Goal: Task Accomplishment & Management: Manage account settings

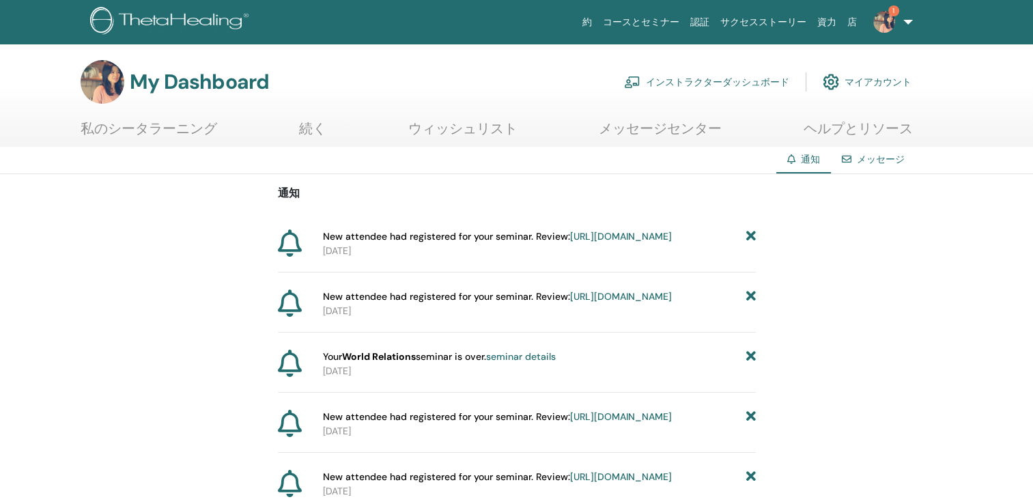
click at [734, 89] on link "インストラクターダッシュボード" at bounding box center [706, 82] width 165 height 30
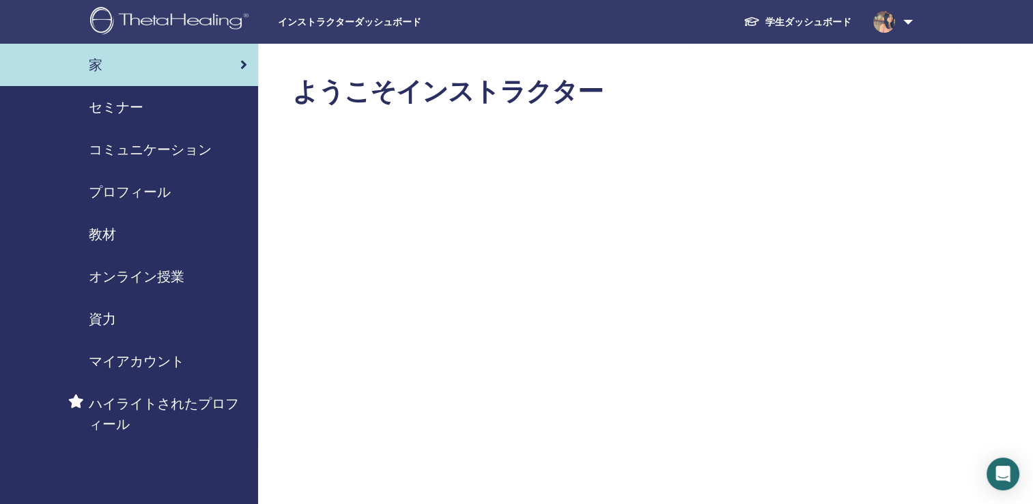
click at [124, 97] on span "セミナー" at bounding box center [116, 107] width 55 height 20
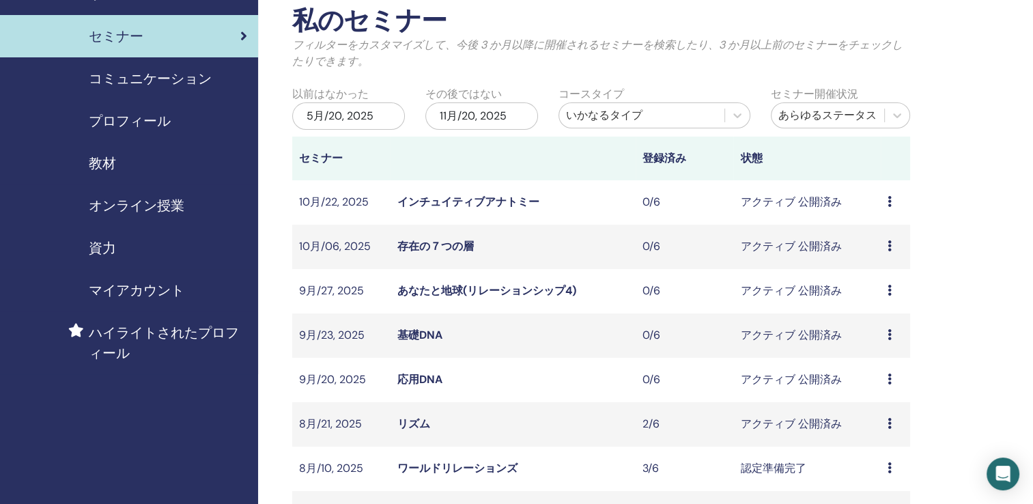
scroll to position [205, 0]
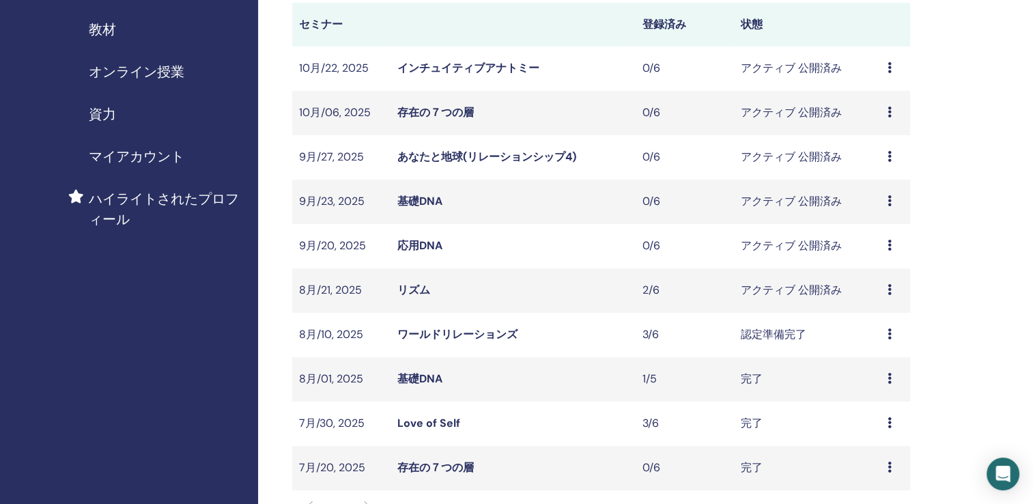
click at [409, 291] on link "リズム" at bounding box center [413, 290] width 33 height 14
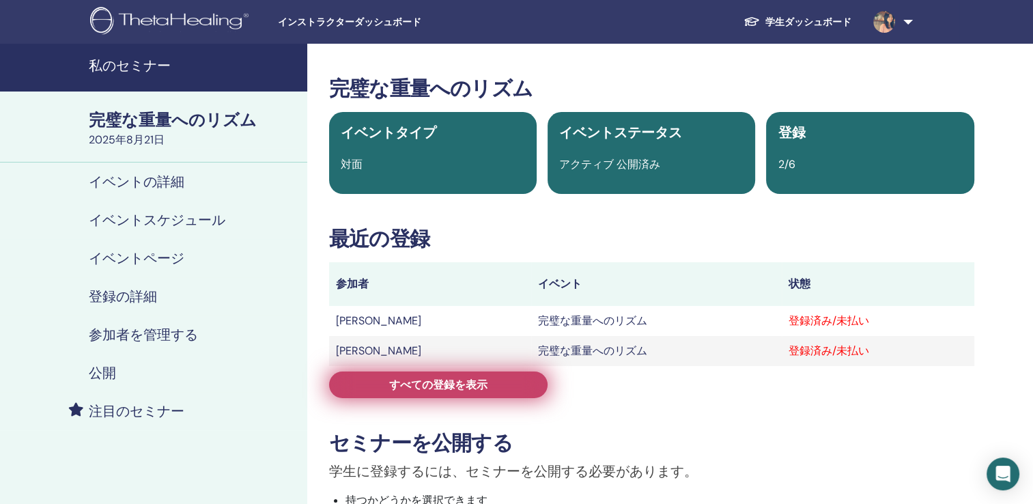
click at [524, 393] on link "すべての登録を表示" at bounding box center [438, 384] width 218 height 27
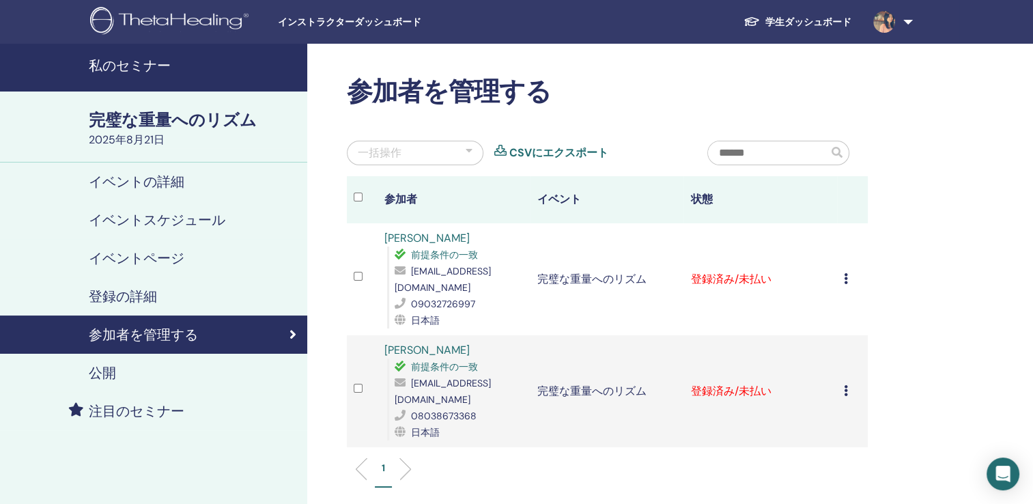
click at [846, 273] on icon at bounding box center [845, 278] width 4 height 11
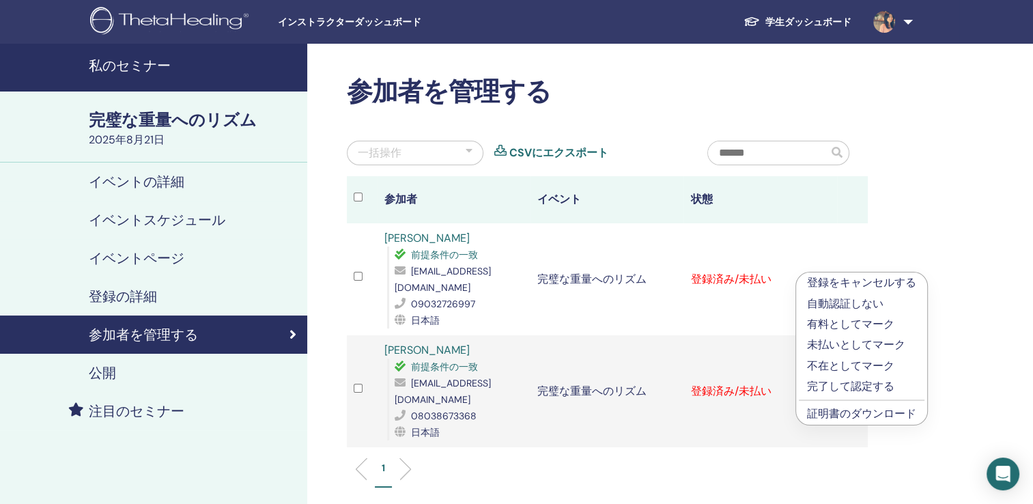
click at [848, 410] on link "証明書のダウンロード" at bounding box center [861, 413] width 109 height 14
